Goal: Information Seeking & Learning: Learn about a topic

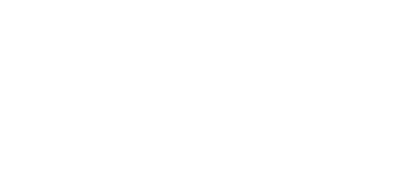
scroll to position [463, 0]
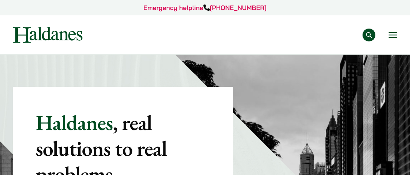
click at [391, 32] on button "Open menu" at bounding box center [392, 35] width 9 height 6
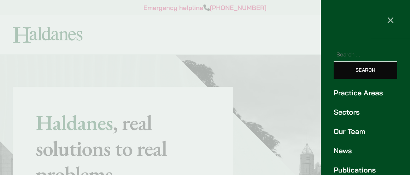
click at [352, 129] on link "Our Team" at bounding box center [364, 131] width 63 height 11
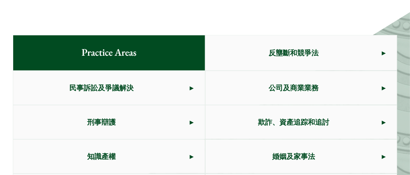
scroll to position [356, 0]
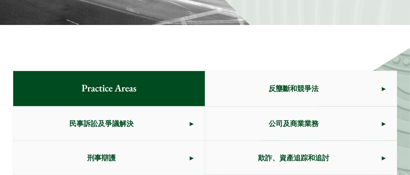
click at [287, 107] on span "公司及商業業務" at bounding box center [293, 124] width 176 height 34
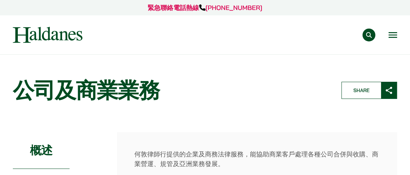
scroll to position [107, 0]
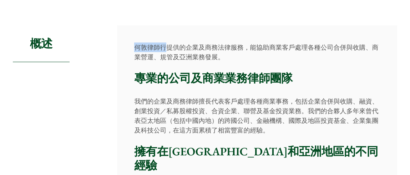
drag, startPoint x: 135, startPoint y: 45, endPoint x: 165, endPoint y: 45, distance: 30.3
click at [165, 45] on p "何敦律師行提供的企業及商務法律服務，能協助商業客戶處理各種公司合併與收購、商業營運、規管及亞洲業務發展。" at bounding box center [257, 51] width 246 height 19
copy p "何敦律師行"
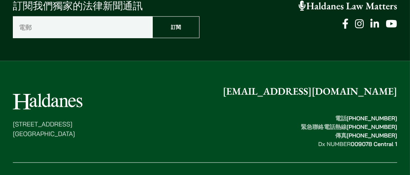
scroll to position [1459, 0]
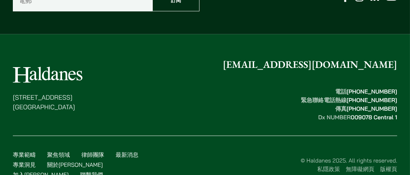
click at [103, 171] on link "聯繫我們" at bounding box center [91, 174] width 23 height 7
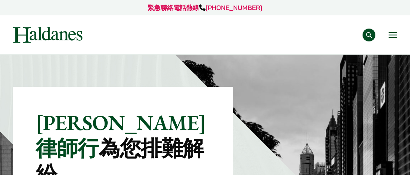
scroll to position [356, 0]
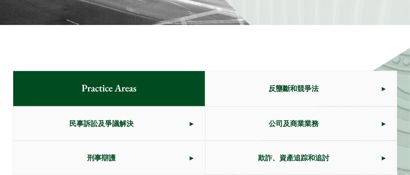
click at [278, 107] on span "公司及商業業務" at bounding box center [293, 124] width 176 height 34
click at [96, 107] on span "民事訴訟及爭議解決" at bounding box center [101, 124] width 176 height 34
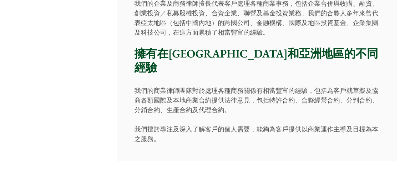
scroll to position [237, 0]
